Goal: Task Accomplishment & Management: Manage account settings

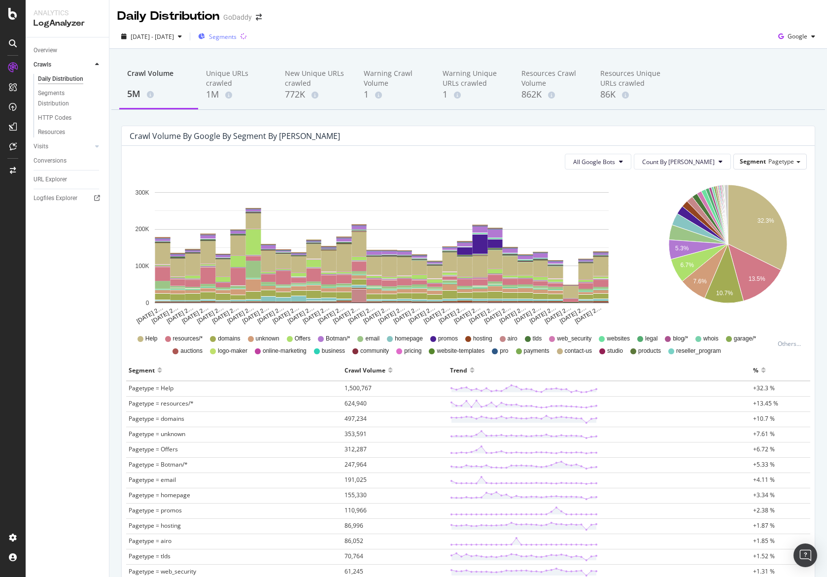
click at [236, 38] on span "Segments" at bounding box center [223, 37] width 28 height 8
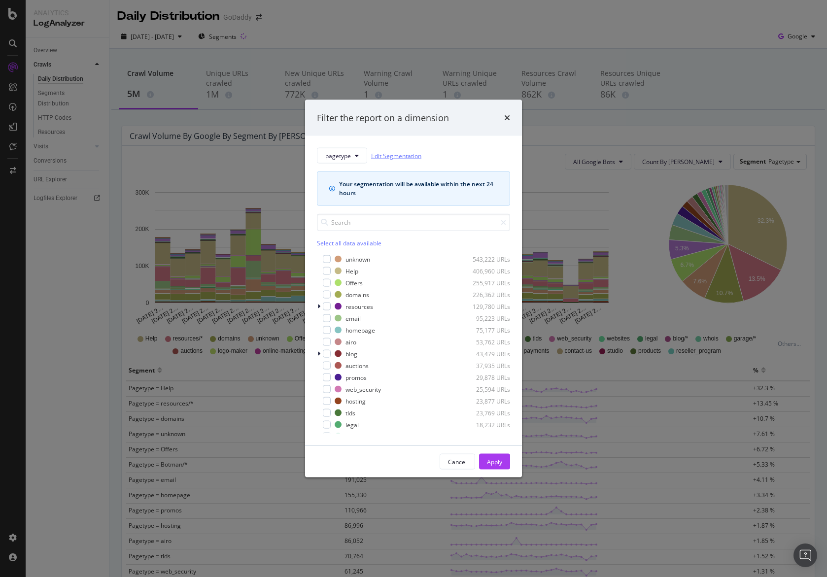
click at [381, 153] on link "Edit Segmentation" at bounding box center [396, 155] width 50 height 10
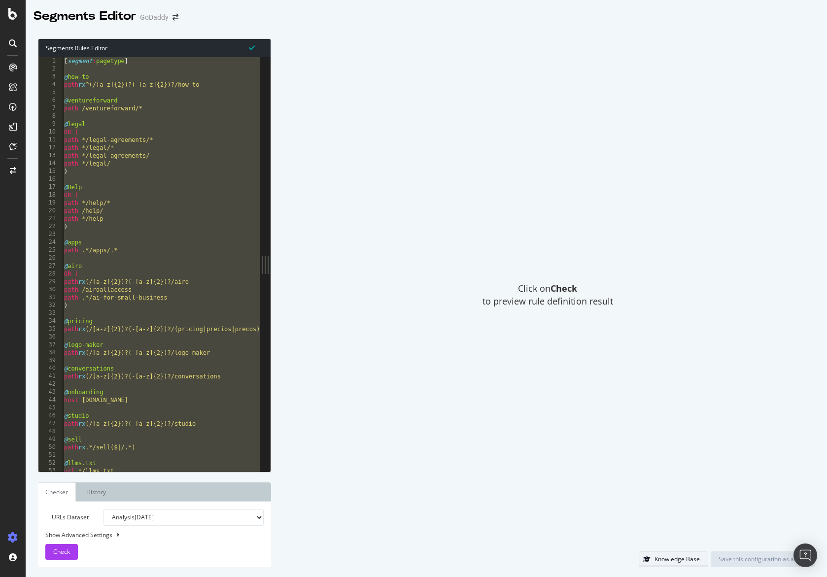
click at [692, 559] on div "Knowledge Base" at bounding box center [676, 559] width 45 height 8
drag, startPoint x: 6, startPoint y: 25, endPoint x: 12, endPoint y: 19, distance: 7.7
click at [7, 24] on div at bounding box center [13, 288] width 26 height 577
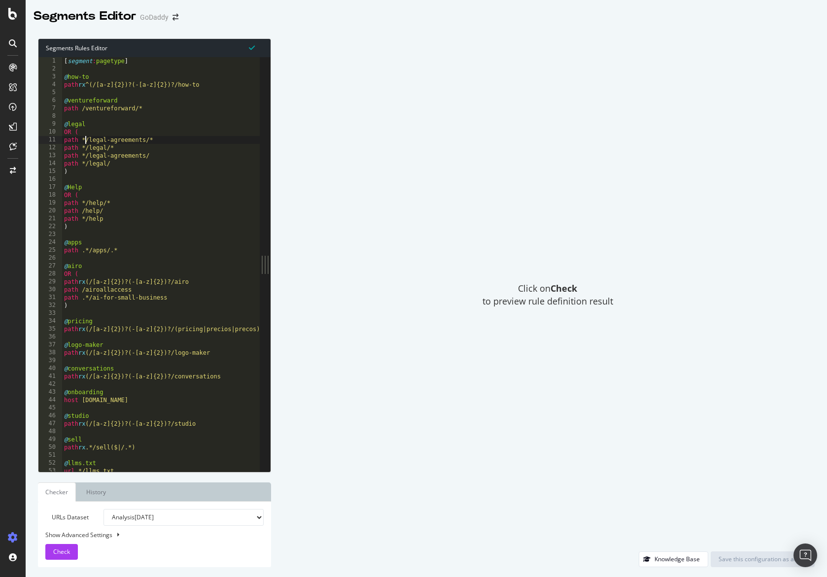
type textarea "path */wordpress-themes )"
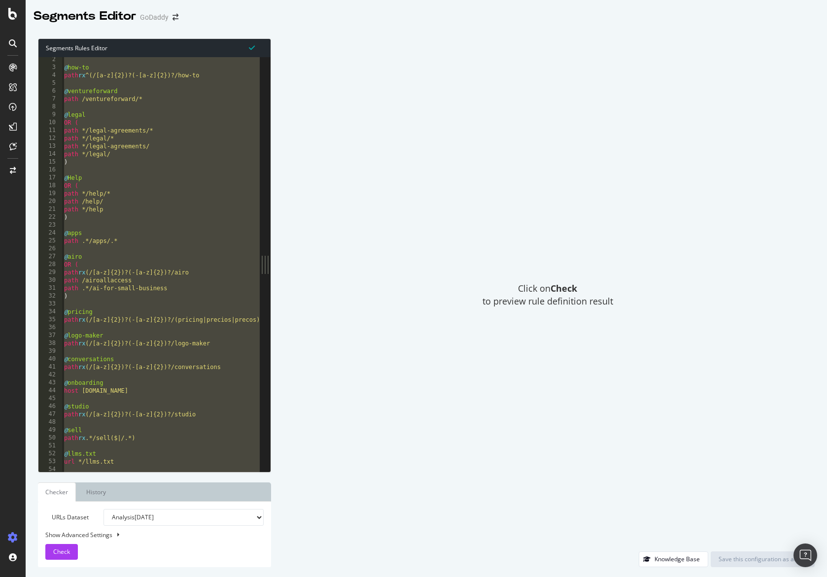
scroll to position [10, 0]
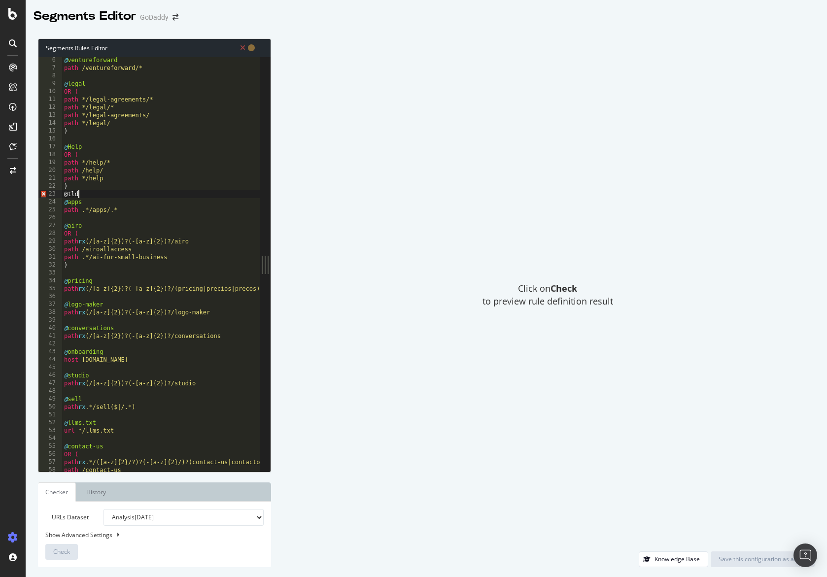
scroll to position [0, 0]
type textarea "@"
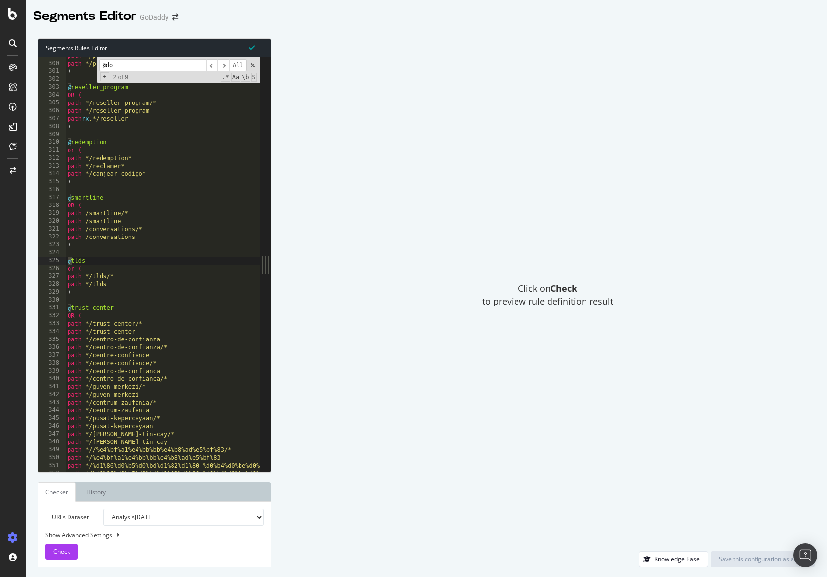
scroll to position [1810, 0]
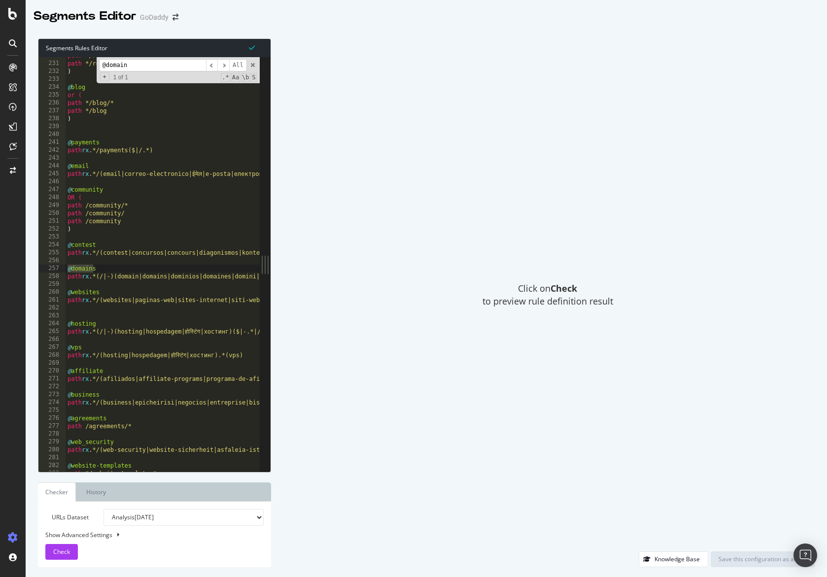
type input "@domain"
click at [111, 534] on div "Show Advanced Settings" at bounding box center [147, 534] width 218 height 8
select select "5000"
select select "100"
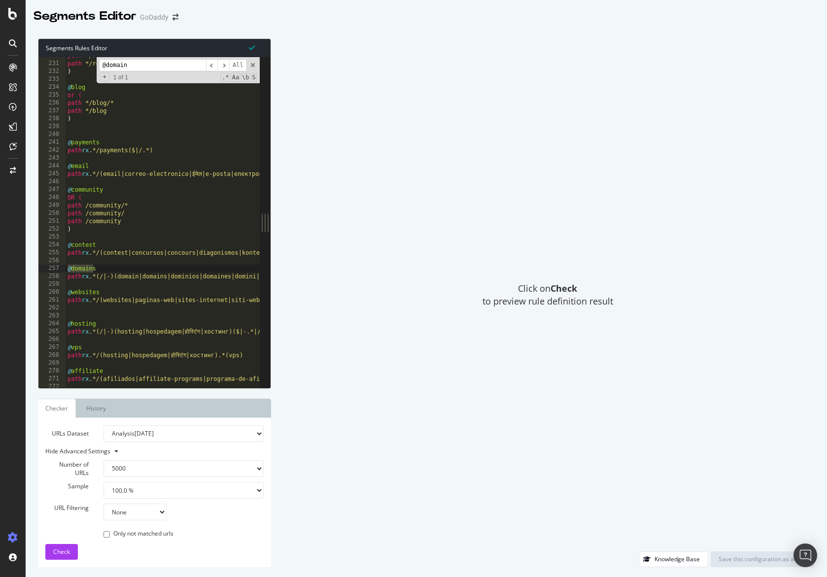
click at [127, 512] on select "None Equal to Not equal to Starts with Doesn't start with Ends with Doesn't end…" at bounding box center [134, 511] width 63 height 17
select select "contains"
click at [103, 503] on select "None Equal to Not equal to Starts with Doesn't start with Ends with Doesn't end…" at bounding box center [134, 511] width 63 height 17
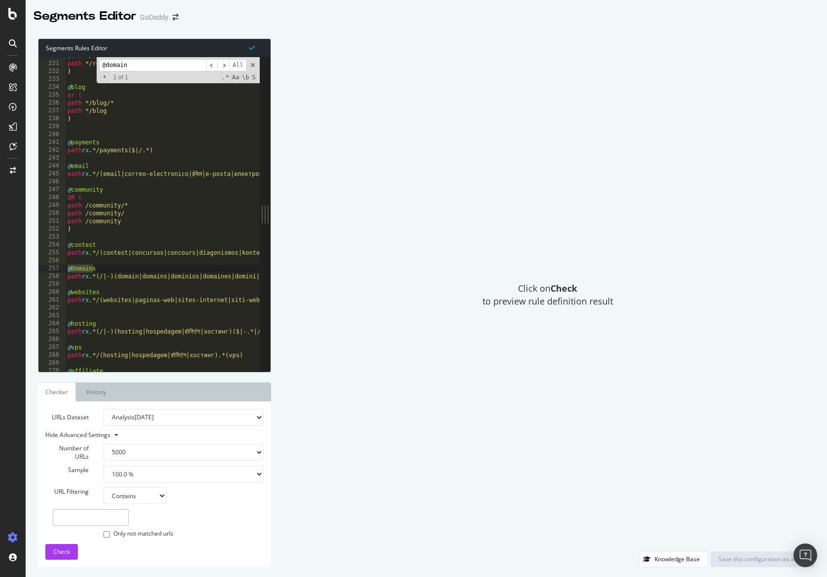
click at [135, 511] on div at bounding box center [90, 517] width 91 height 17
click at [92, 515] on input "text" at bounding box center [91, 517] width 76 height 17
type input "/tlds/"
click at [69, 551] on span "Check" at bounding box center [61, 551] width 17 height 8
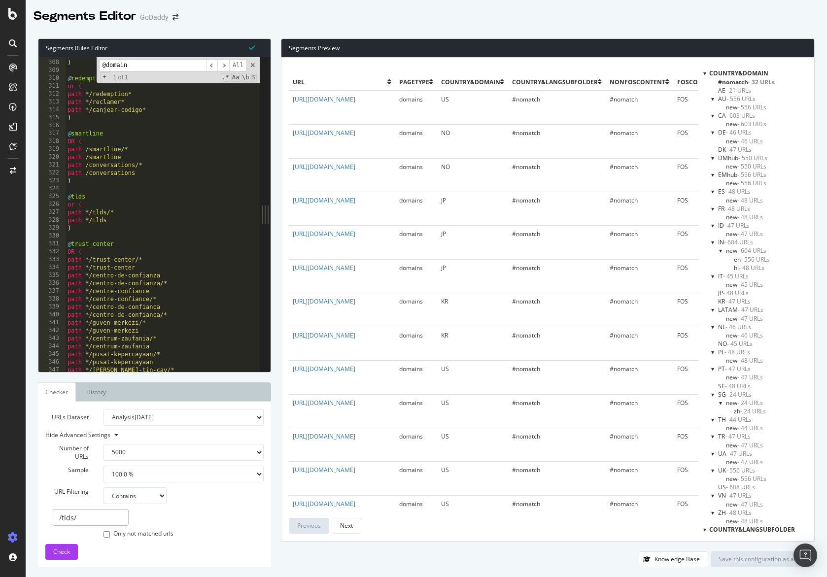
scroll to position [2420, 0]
drag, startPoint x: 67, startPoint y: 195, endPoint x: 118, endPoint y: 226, distance: 59.5
type textarea "path */tlds )"
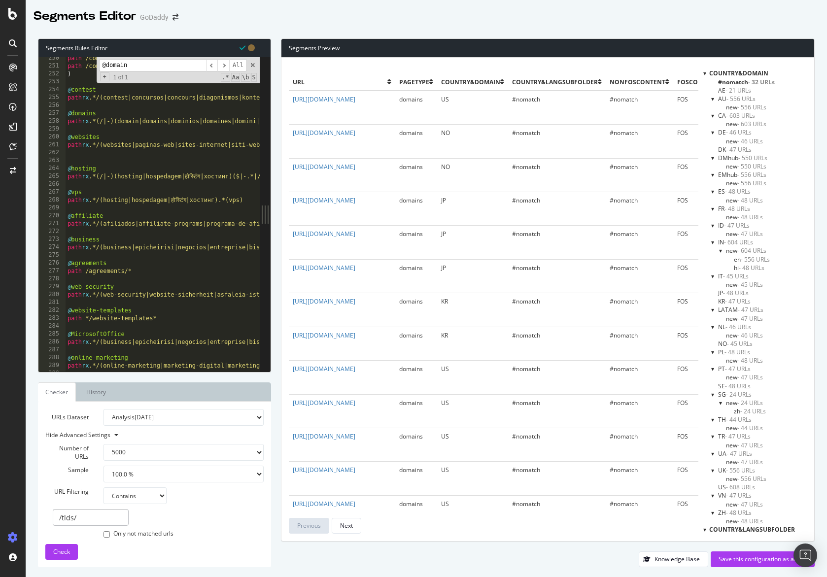
scroll to position [1965, 0]
type textarea "path rx .*/(websites|paginas-web|sites-internet|siti-web|strona-internetowa|sit…"
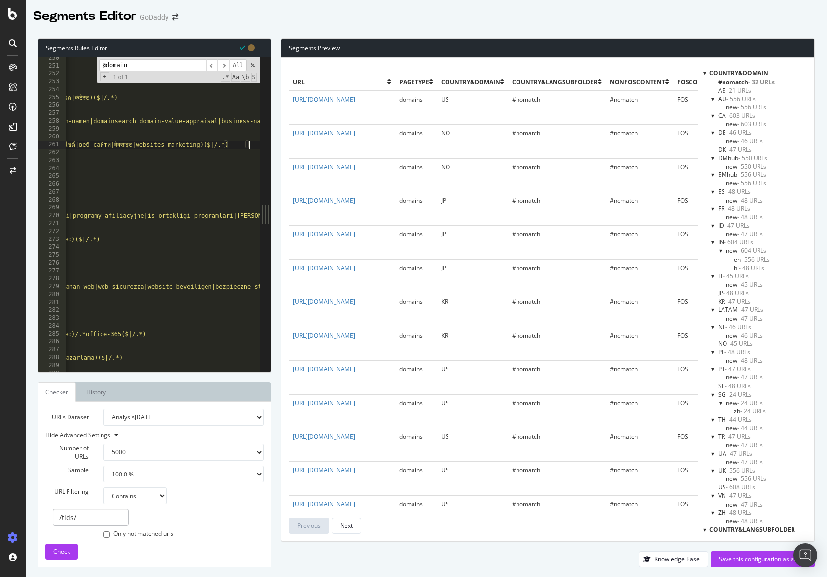
scroll to position [0, 343]
type textarea "@websites"
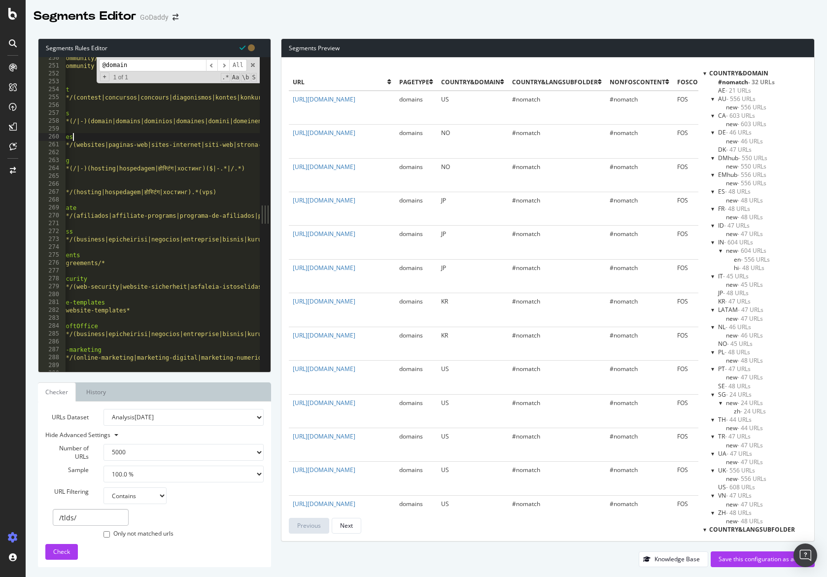
scroll to position [0, 0]
type textarea "path rx .*(/|-)(domain|domains|dominios|domaines|domini|domeinen|domene|โดเมน|д…"
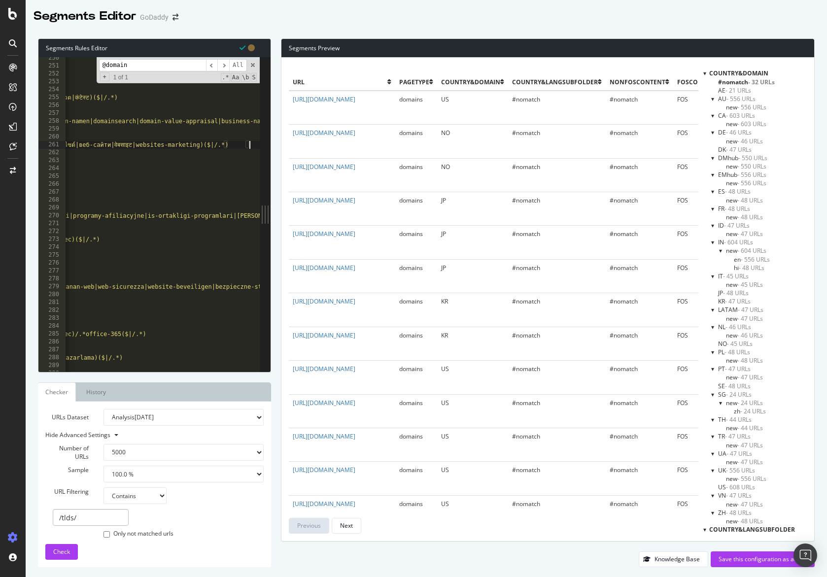
type textarea "@websites"
type textarea "@domains"
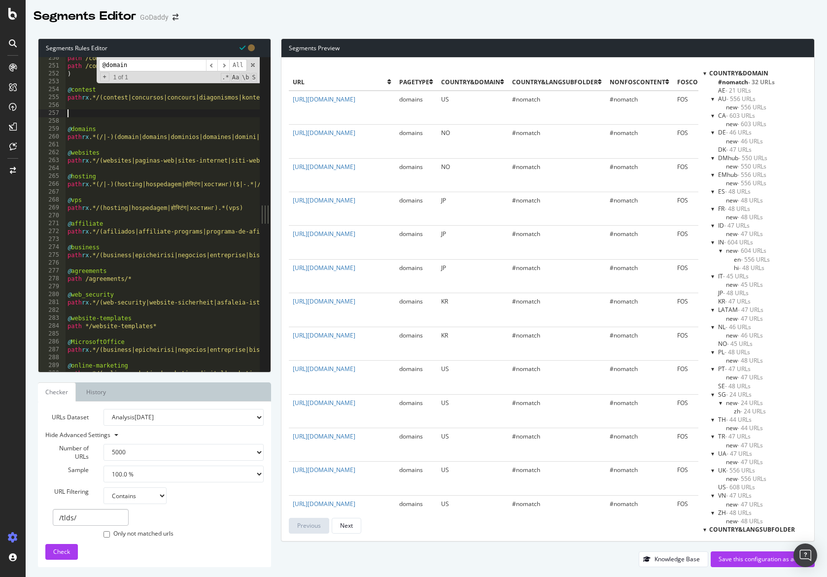
paste textarea ")"
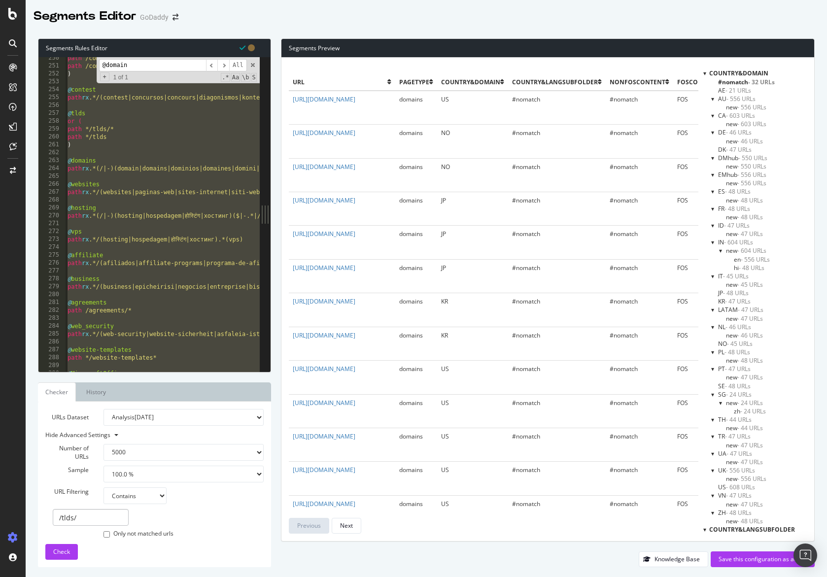
click at [256, 62] on div "@domain ​ ​ All Replace All + 1 of 1 .* Aa \b S" at bounding box center [178, 70] width 163 height 26
click at [254, 64] on span at bounding box center [252, 65] width 7 height 7
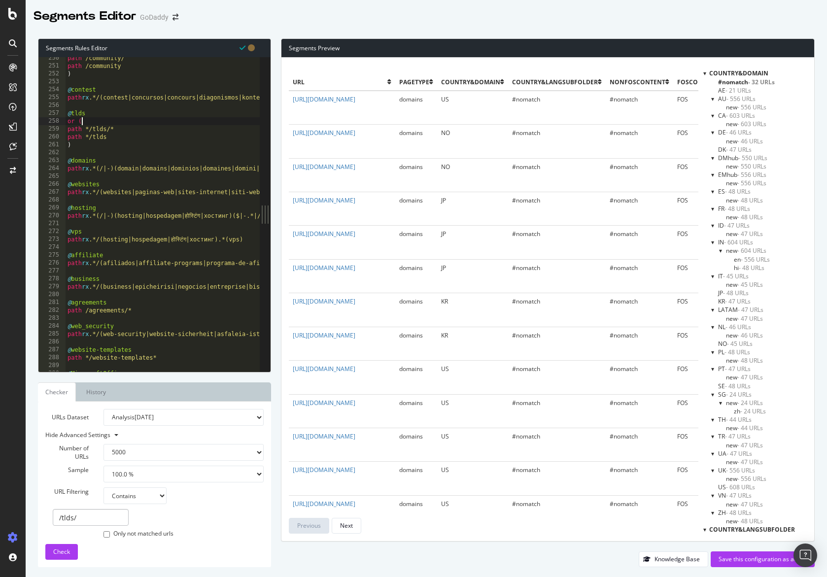
type textarea "path */wordpress-themes )"
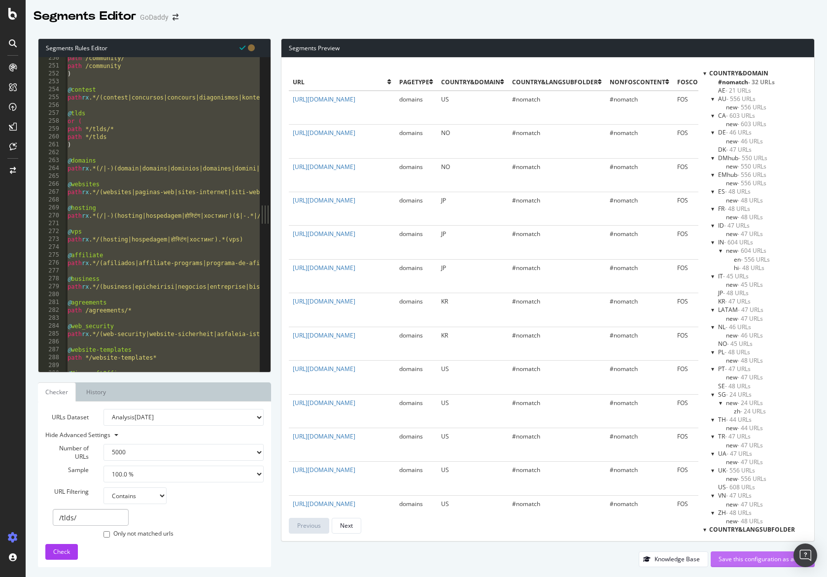
click at [752, 558] on div "Save this configuration as active" at bounding box center [762, 559] width 88 height 8
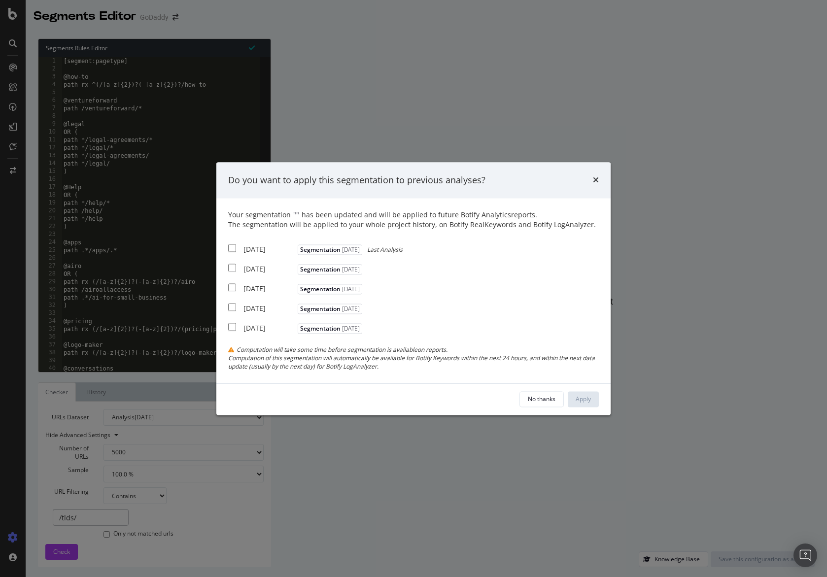
click at [253, 246] on div "2025 Sep. 14th" at bounding box center [269, 250] width 52 height 10
checkbox input "true"
click at [583, 395] on div "Apply" at bounding box center [582, 399] width 15 height 8
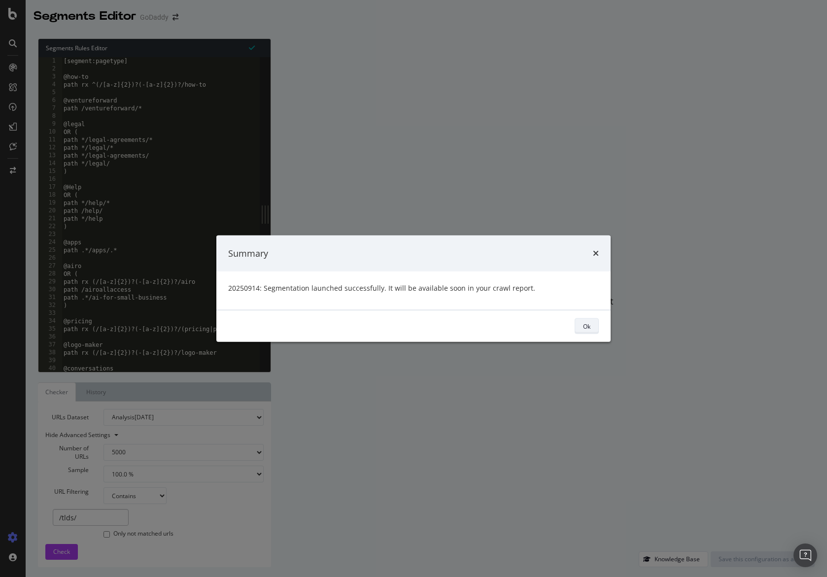
click at [586, 325] on div "Ok" at bounding box center [586, 326] width 7 height 8
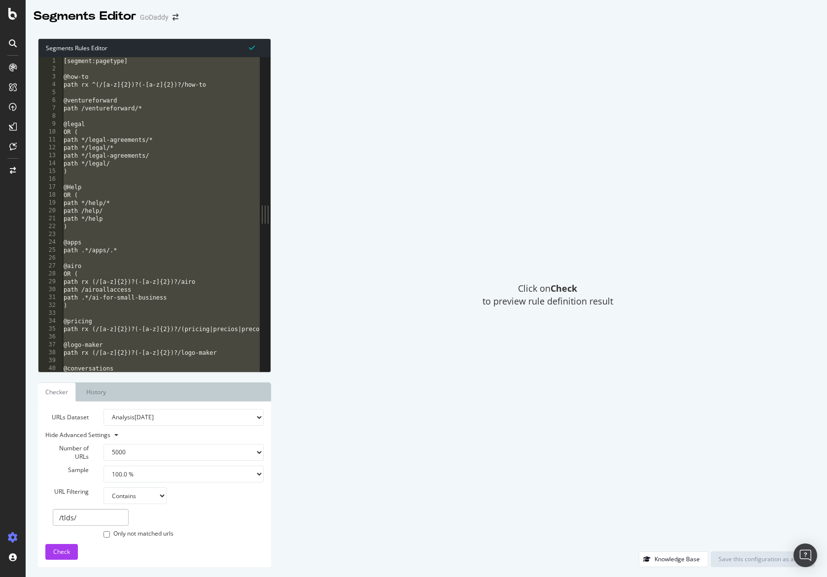
paste textarea "Cursor at row 1560"
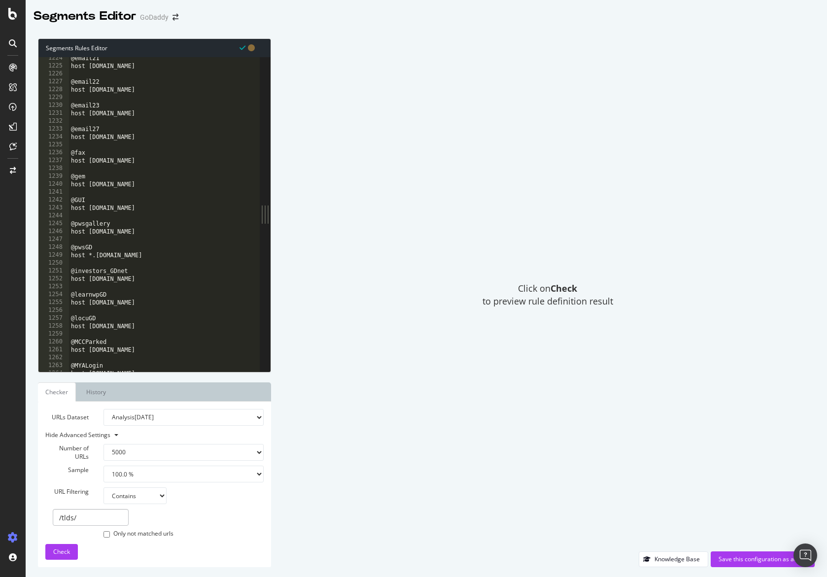
scroll to position [9326, 0]
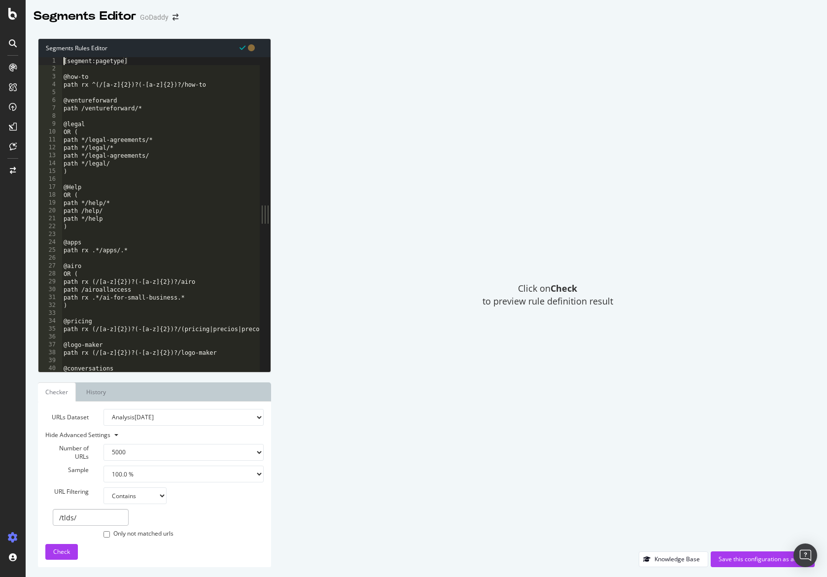
scroll to position [0, 0]
click at [599, 224] on div "Click on Check to preview rule definition result" at bounding box center [547, 294] width 533 height 513
type textarea "OR ("
click at [66, 554] on span "Check" at bounding box center [61, 551] width 17 height 8
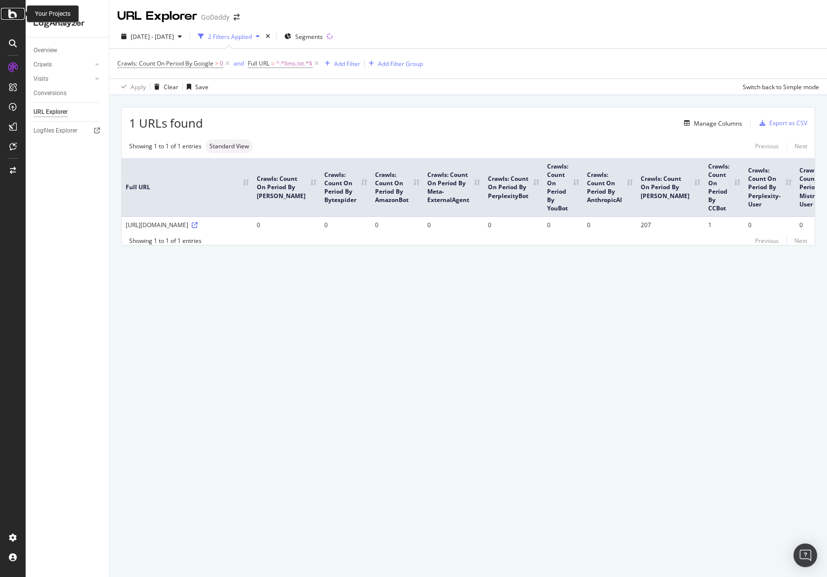
click at [14, 11] on icon at bounding box center [12, 14] width 9 height 12
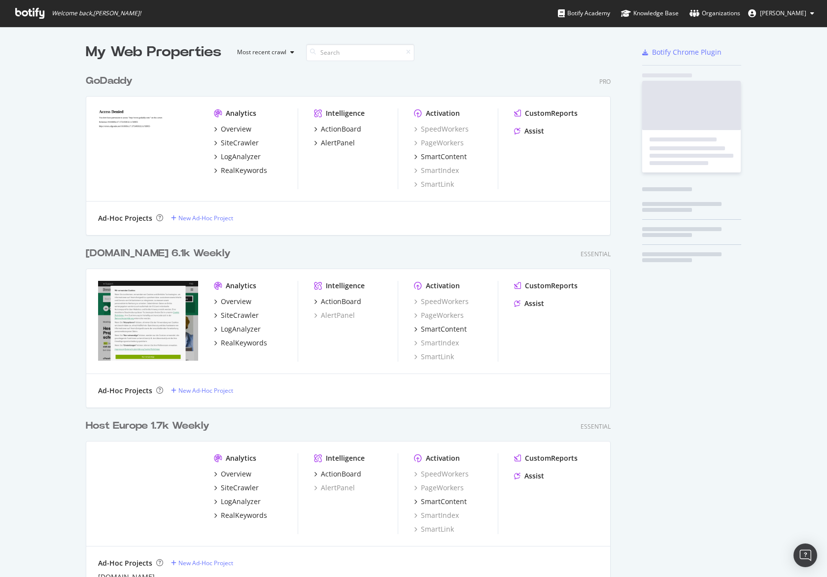
scroll to position [703, 532]
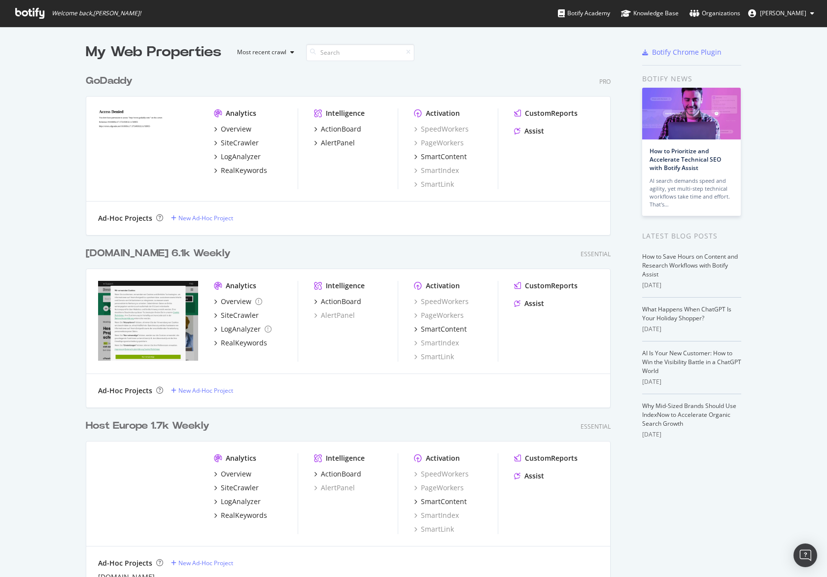
click at [795, 1] on ul "Botify Academy Knowledge Base Organizations Mike Tekula" at bounding box center [692, 13] width 269 height 27
click at [793, 9] on span "Mike Tekula" at bounding box center [783, 13] width 46 height 8
click at [786, 80] on link "Log Out" at bounding box center [778, 76] width 86 height 15
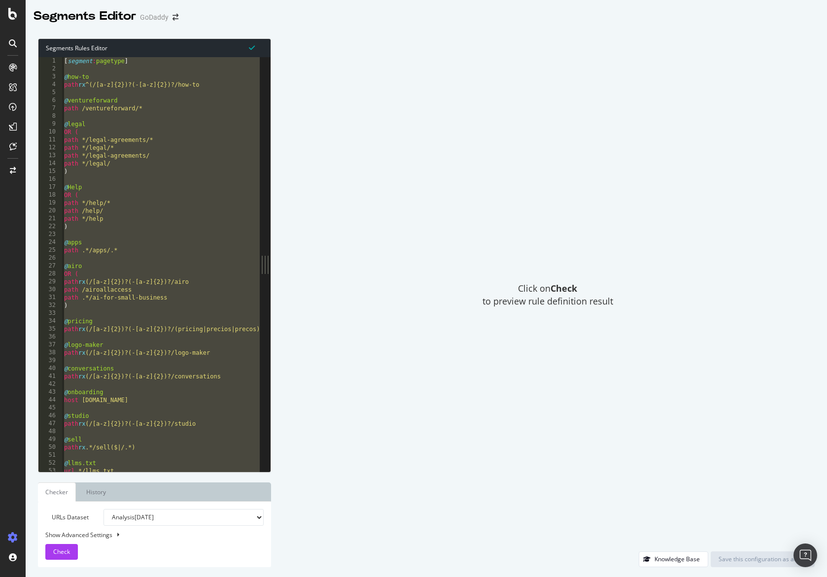
paste textarea "Cursor at row 1560"
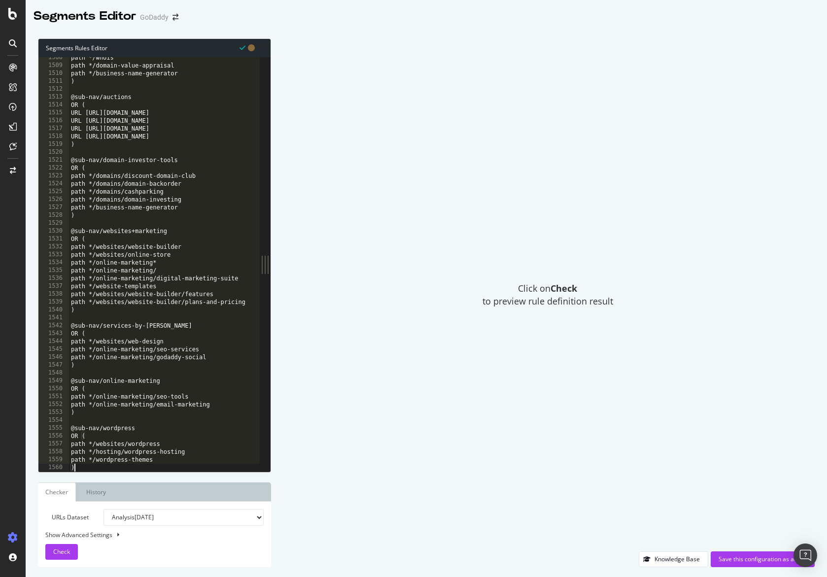
type textarea "URL https://auctions.godaddy.com/trppricing.aspx"
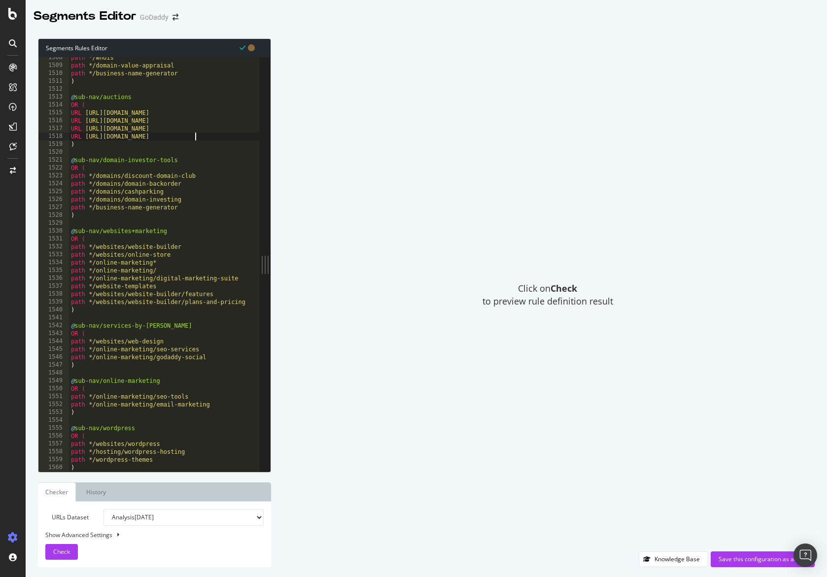
click at [98, 534] on div "Show Advanced Settings" at bounding box center [147, 534] width 218 height 8
select select "5000"
select select "100"
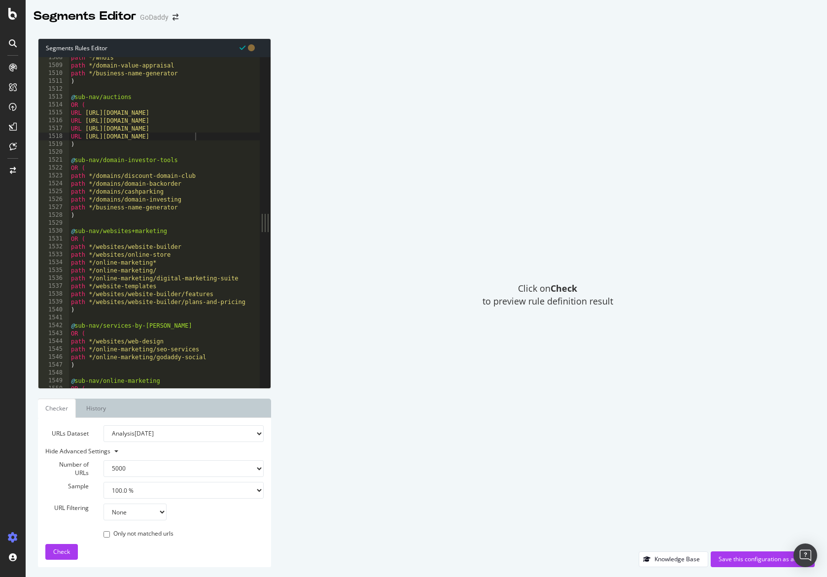
click at [132, 506] on select "None Equal to Not equal to Starts with Doesn't start with Ends with Doesn't end…" at bounding box center [134, 511] width 63 height 17
select select "contains"
click at [103, 503] on select "None Equal to Not equal to Starts with Doesn't start with Ends with Doesn't end…" at bounding box center [134, 511] width 63 height 17
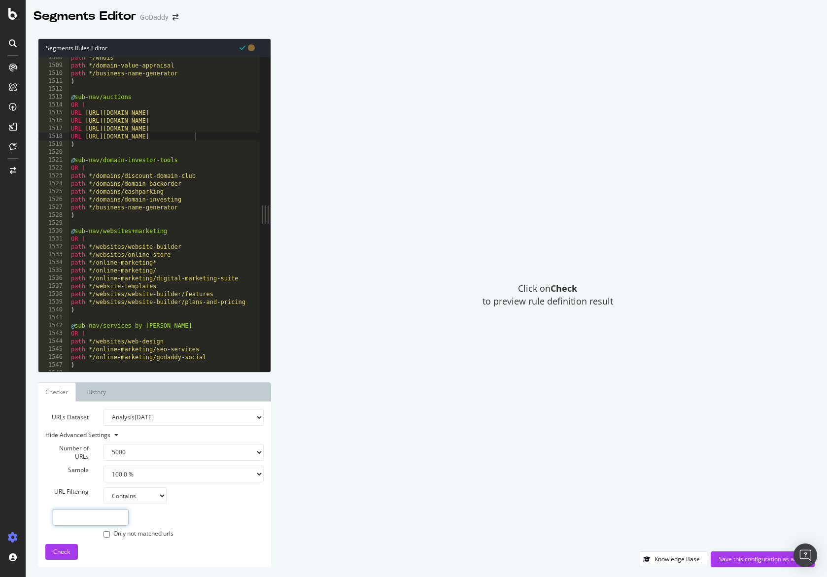
click at [116, 517] on input "text" at bounding box center [91, 517] width 76 height 17
type input "t"
type input "/"
click at [115, 513] on input "text" at bounding box center [91, 517] width 76 height 17
type input "/apps/"
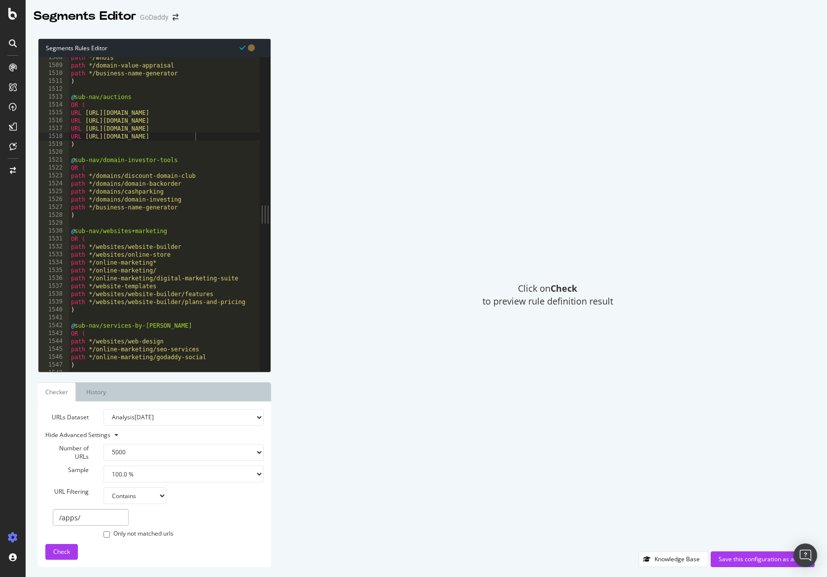
click at [138, 449] on select "100 500 1000 5000" at bounding box center [183, 452] width 160 height 17
select select "500"
click at [103, 444] on select "100 500 1000 5000" at bounding box center [183, 452] width 160 height 17
click at [67, 549] on span "Check" at bounding box center [61, 551] width 17 height 8
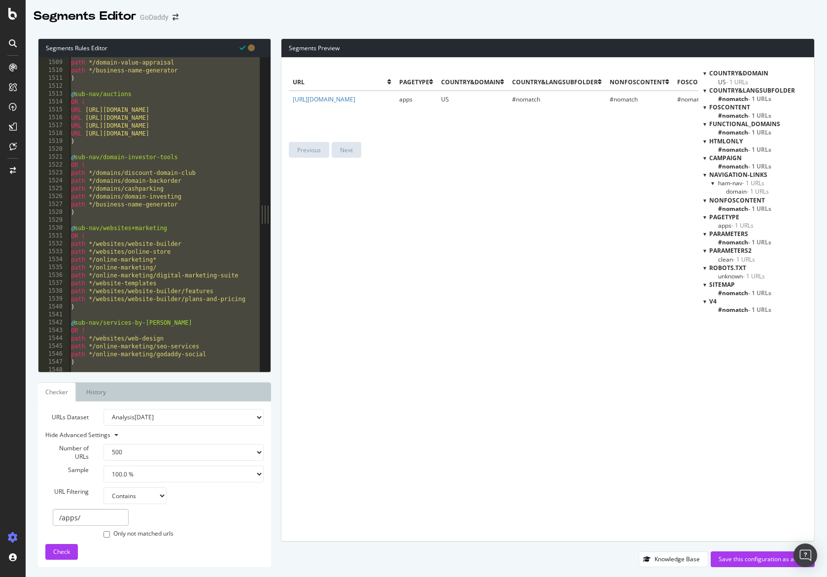
click at [460, 209] on div "url pagetype Country&Domain Country&LangSubfolder nonFOScontent FOScontent camp…" at bounding box center [493, 299] width 409 height 468
click at [478, 174] on div "url pagetype Country&Domain Country&LangSubfolder nonFOScontent FOScontent camp…" at bounding box center [493, 299] width 409 height 468
type textarea "path */online-marketing/seo-services"
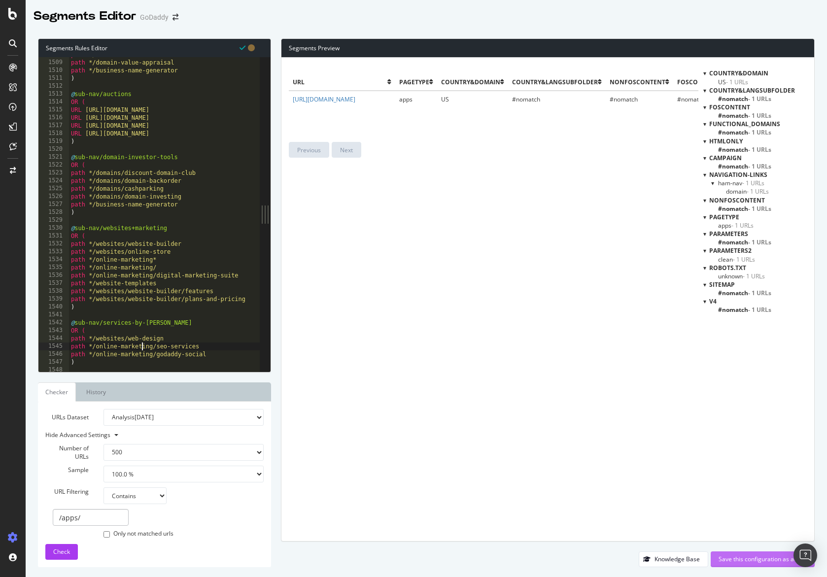
click at [734, 554] on div "Save this configuration as active" at bounding box center [762, 559] width 88 height 15
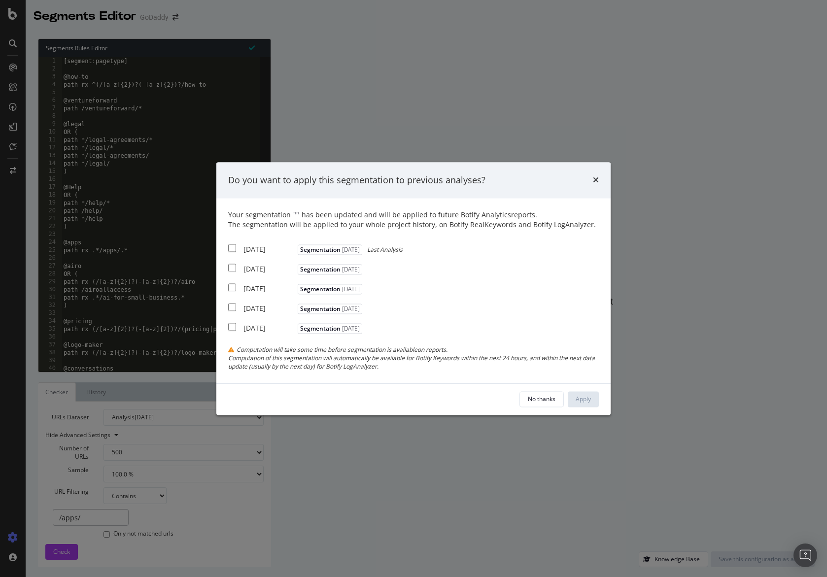
click at [267, 253] on div "2025 Sep. 14th" at bounding box center [269, 250] width 52 height 10
checkbox input "true"
click at [578, 396] on div "Apply" at bounding box center [582, 399] width 15 height 8
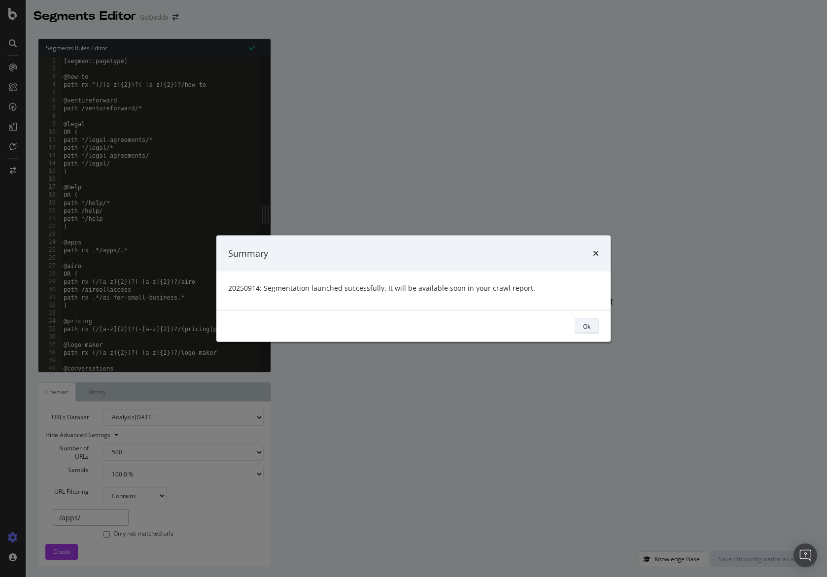
click at [586, 329] on div "Ok" at bounding box center [586, 326] width 7 height 8
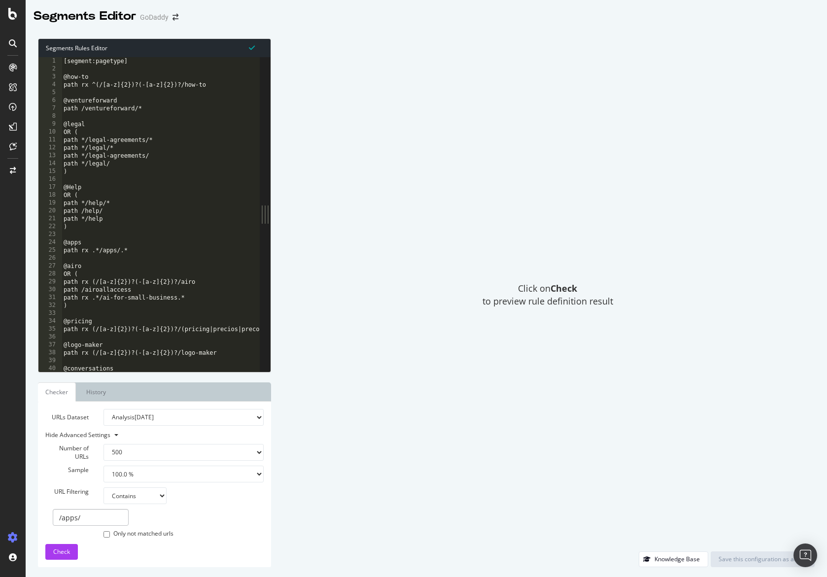
click at [458, 255] on div "Click on Check to preview rule definition result" at bounding box center [547, 294] width 533 height 513
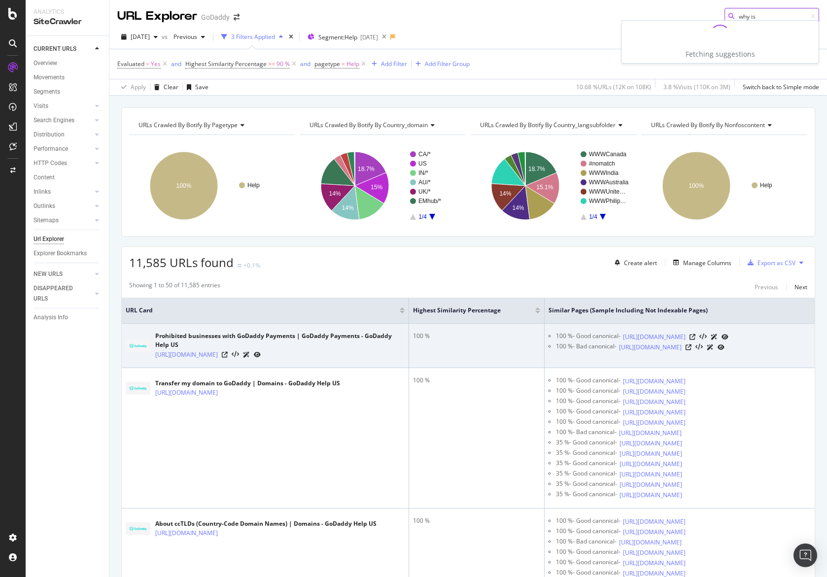
type input "why is"
